Goal: Task Accomplishment & Management: Complete application form

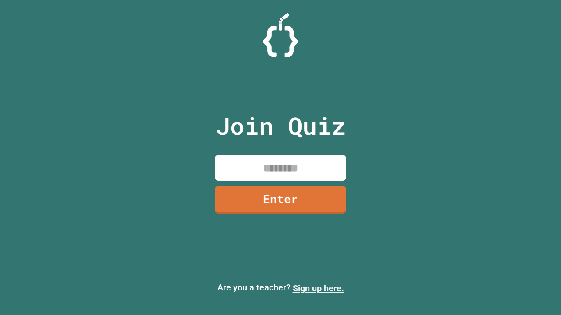
click at [318, 289] on link "Sign up here." at bounding box center [318, 288] width 51 height 11
